Goal: Information Seeking & Learning: Learn about a topic

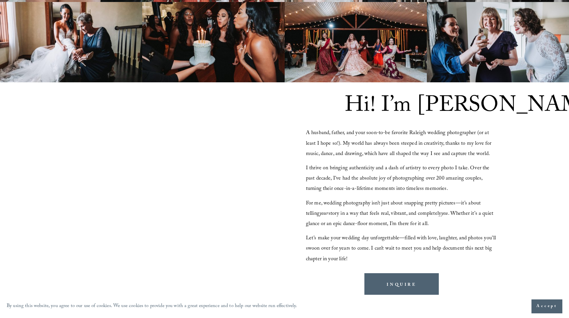
scroll to position [653, 0]
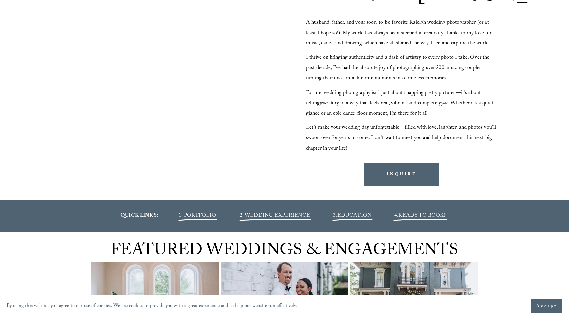
click at [299, 214] on span "2. WEDDING EXPERIENCE" at bounding box center [275, 215] width 70 height 9
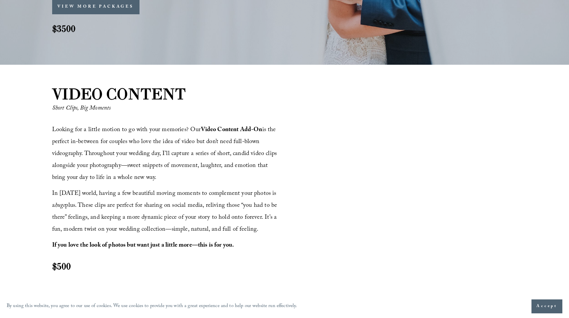
scroll to position [708, 0]
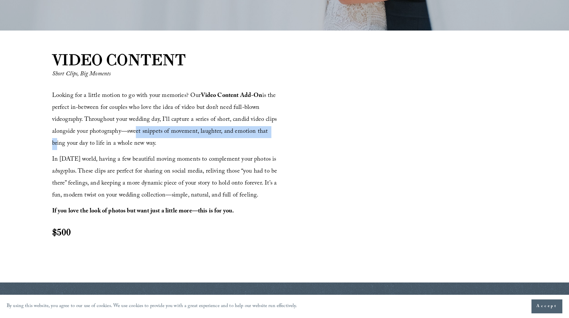
drag, startPoint x: 133, startPoint y: 135, endPoint x: 266, endPoint y: 134, distance: 132.8
click at [266, 134] on span "Looking for a little motion to go with your memories? Our Video Content Add-On …" at bounding box center [165, 120] width 226 height 58
click at [267, 134] on span "Looking for a little motion to go with your memories? Our Video Content Add-On …" at bounding box center [165, 120] width 226 height 58
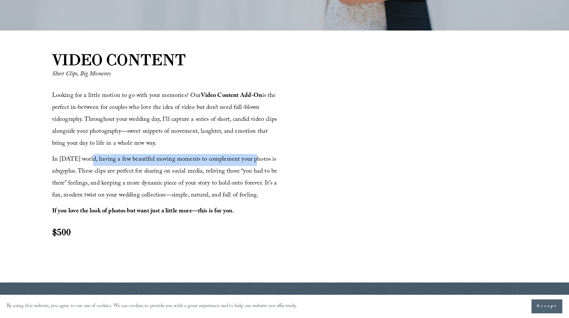
drag, startPoint x: 85, startPoint y: 157, endPoint x: 244, endPoint y: 161, distance: 159.1
click at [244, 161] on span "In [DATE] world, having a few beautiful moving moments to complement your photo…" at bounding box center [165, 178] width 227 height 46
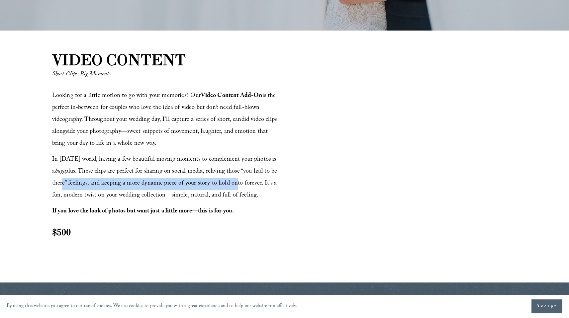
drag, startPoint x: 59, startPoint y: 180, endPoint x: 235, endPoint y: 179, distance: 175.6
click at [229, 179] on span "In [DATE] world, having a few beautiful moving moments to complement your photo…" at bounding box center [165, 178] width 227 height 46
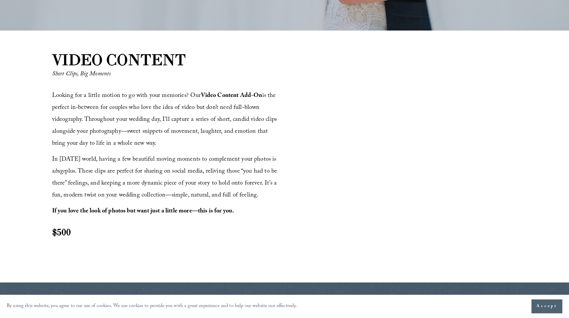
click at [248, 179] on p "In [DATE] world, having a few beautiful moving moments to complement your photo…" at bounding box center [167, 178] width 230 height 48
drag, startPoint x: 259, startPoint y: 199, endPoint x: 71, endPoint y: 198, distance: 188.2
click at [116, 202] on div "Looking for a little motion to go with your memories? Our Video Content Add-On …" at bounding box center [167, 164] width 230 height 148
click at [71, 186] on span "In [DATE] world, having a few beautiful moving moments to complement your photo…" at bounding box center [165, 178] width 227 height 46
drag, startPoint x: 214, startPoint y: 184, endPoint x: 89, endPoint y: 183, distance: 125.1
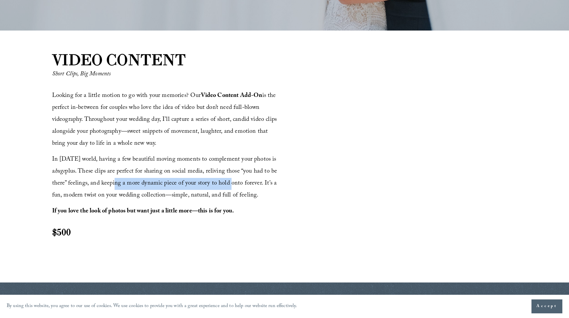
click at [104, 183] on span "In [DATE] world, having a few beautiful moving moments to complement your photo…" at bounding box center [165, 178] width 227 height 46
click at [87, 183] on span "In [DATE] world, having a few beautiful moving moments to complement your photo…" at bounding box center [165, 178] width 227 height 46
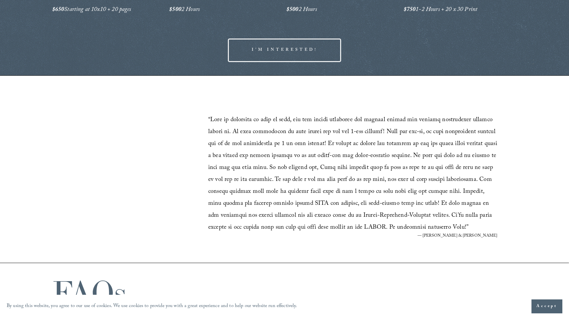
scroll to position [1400, 0]
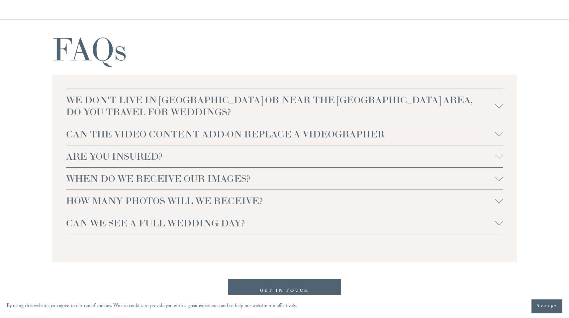
click at [120, 136] on span "CAN THE VIDEO CONTENT ADD-ON REPLACE A VIDEOGRAPHER" at bounding box center [280, 134] width 429 height 12
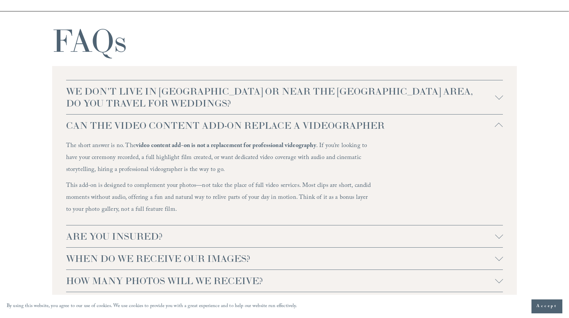
scroll to position [1512, 0]
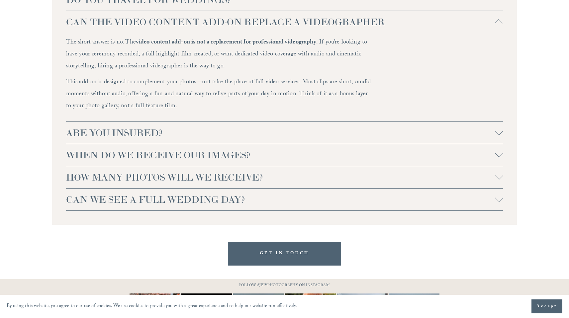
click at [156, 199] on span "CAN WE SEE A FULL WEDDING DAY?" at bounding box center [280, 200] width 429 height 12
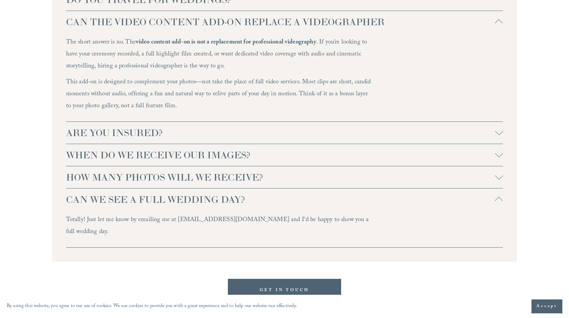
click at [122, 177] on span "HOW MANY PHOTOS WILL WE RECEIVE?" at bounding box center [280, 177] width 429 height 12
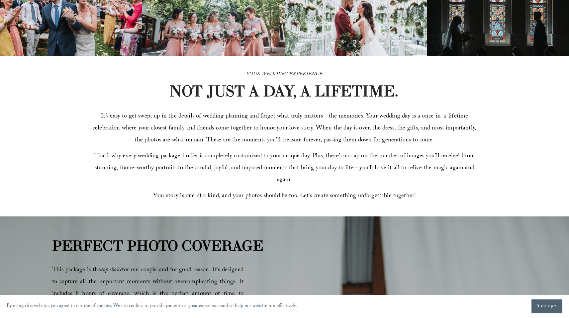
scroll to position [0, 0]
